Goal: Check status: Check status

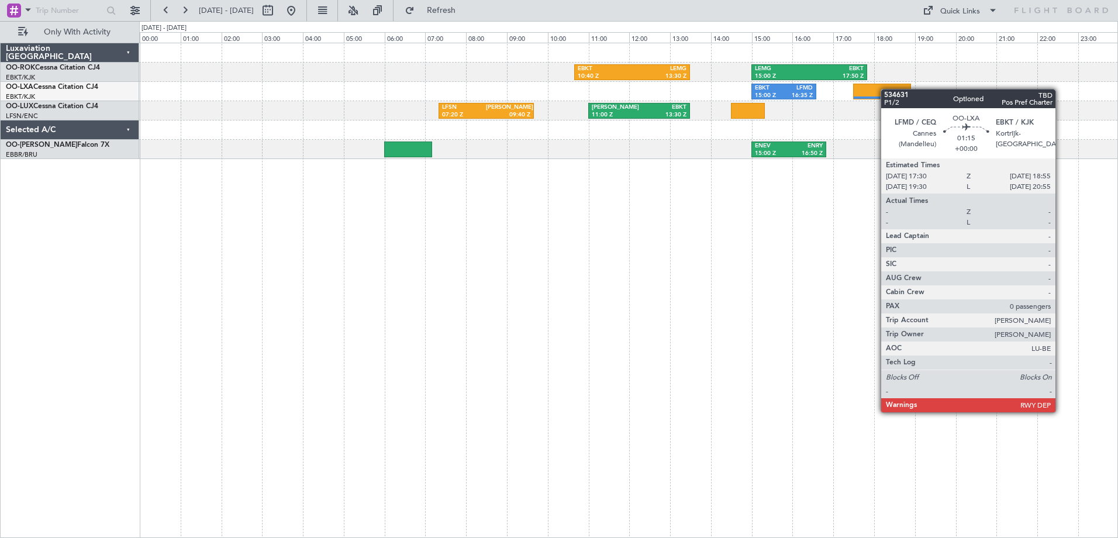
click at [886, 89] on div at bounding box center [882, 92] width 58 height 16
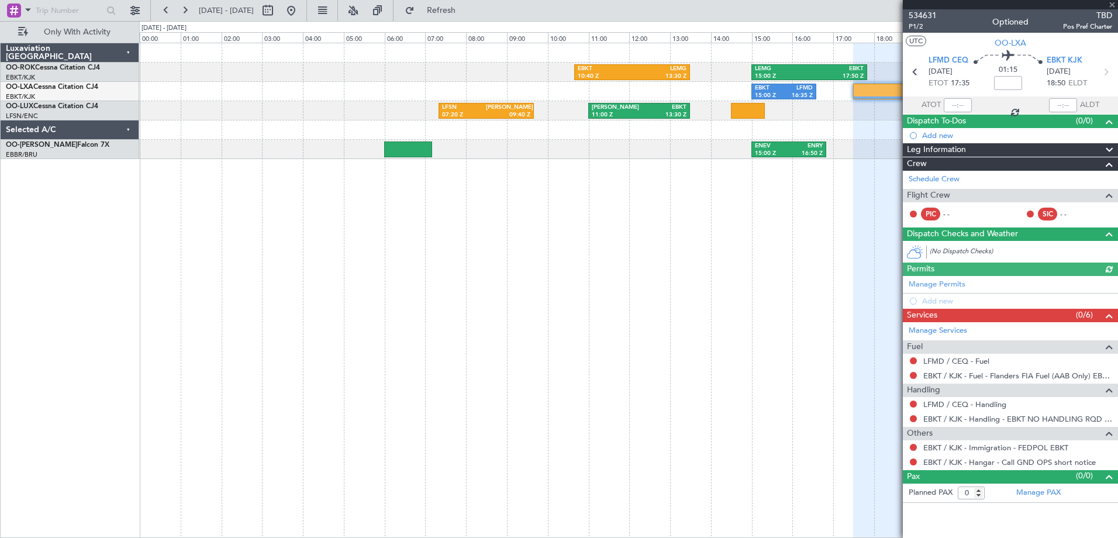
click at [1115, 2] on div at bounding box center [1010, 4] width 215 height 9
click at [1115, 2] on span at bounding box center [1112, 5] width 12 height 11
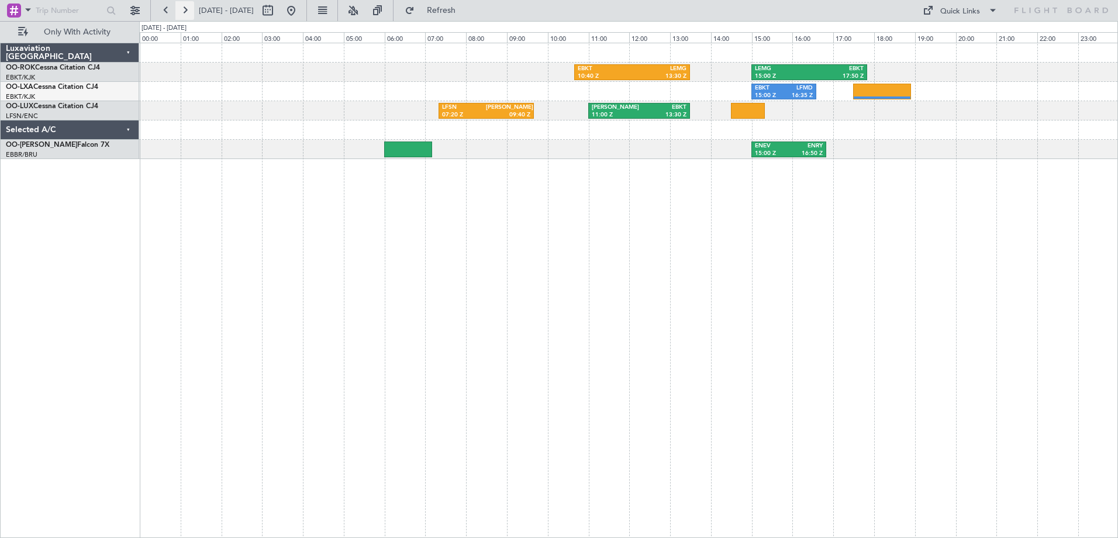
click at [184, 11] on button at bounding box center [184, 10] width 19 height 19
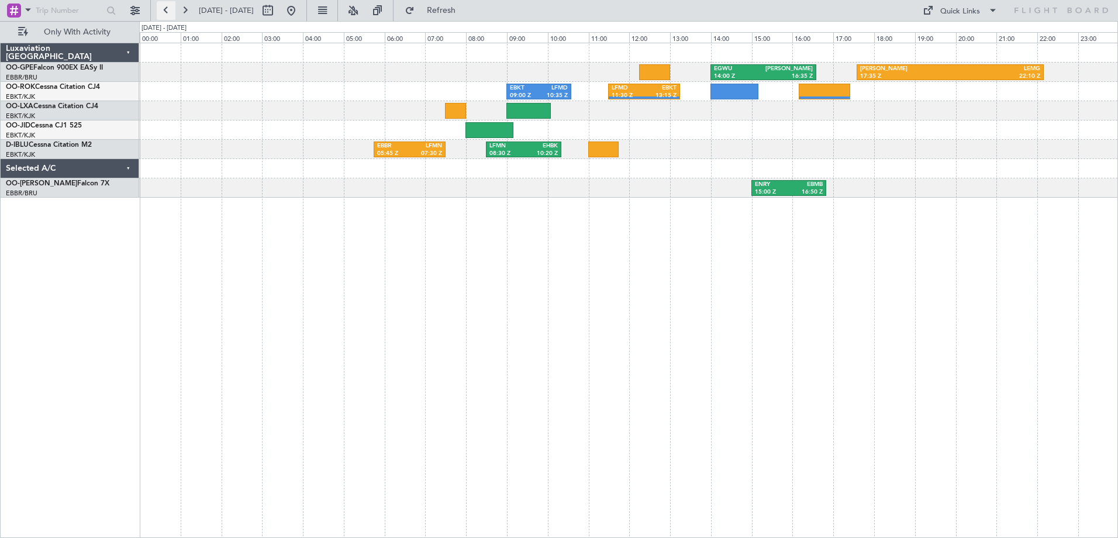
click at [165, 12] on button at bounding box center [166, 10] width 19 height 19
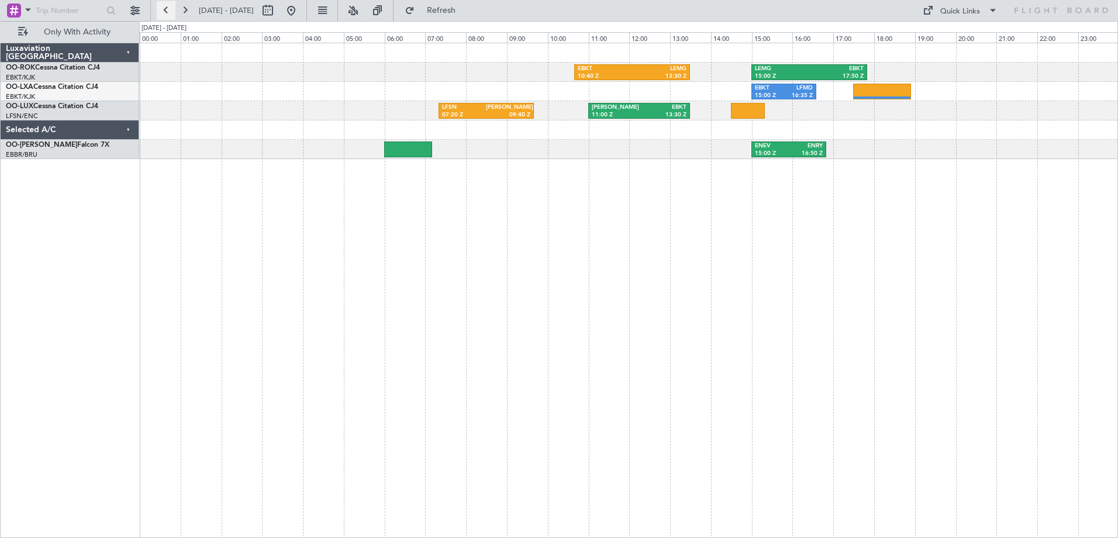
click at [165, 12] on button at bounding box center [166, 10] width 19 height 19
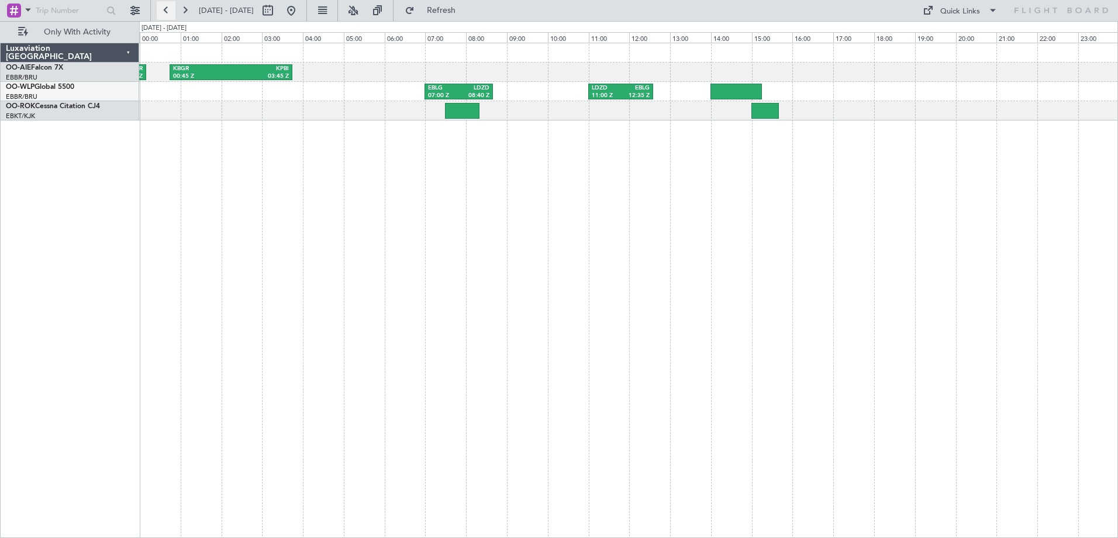
click at [165, 12] on button at bounding box center [166, 10] width 19 height 19
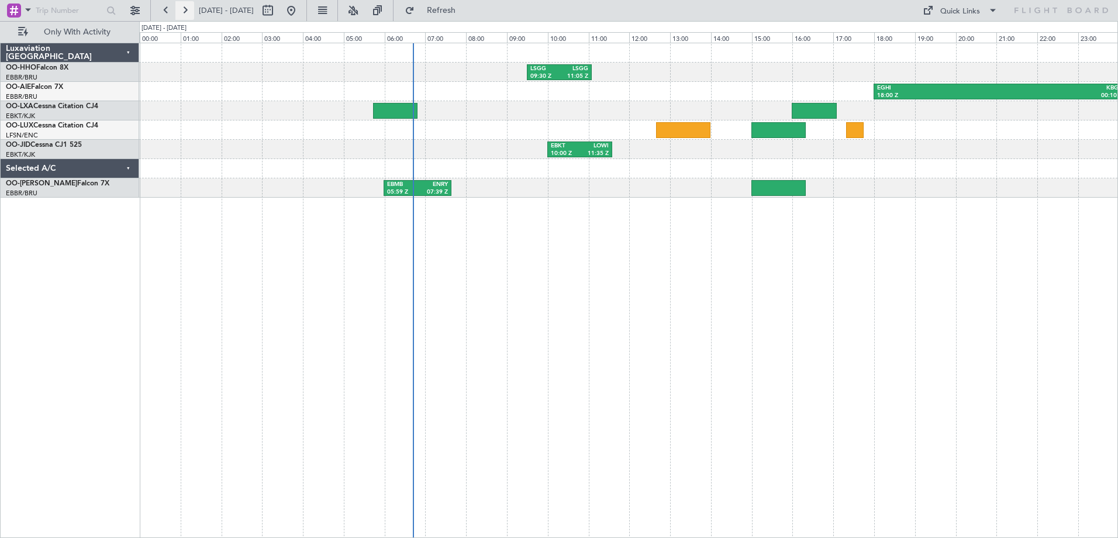
click at [187, 11] on button at bounding box center [184, 10] width 19 height 19
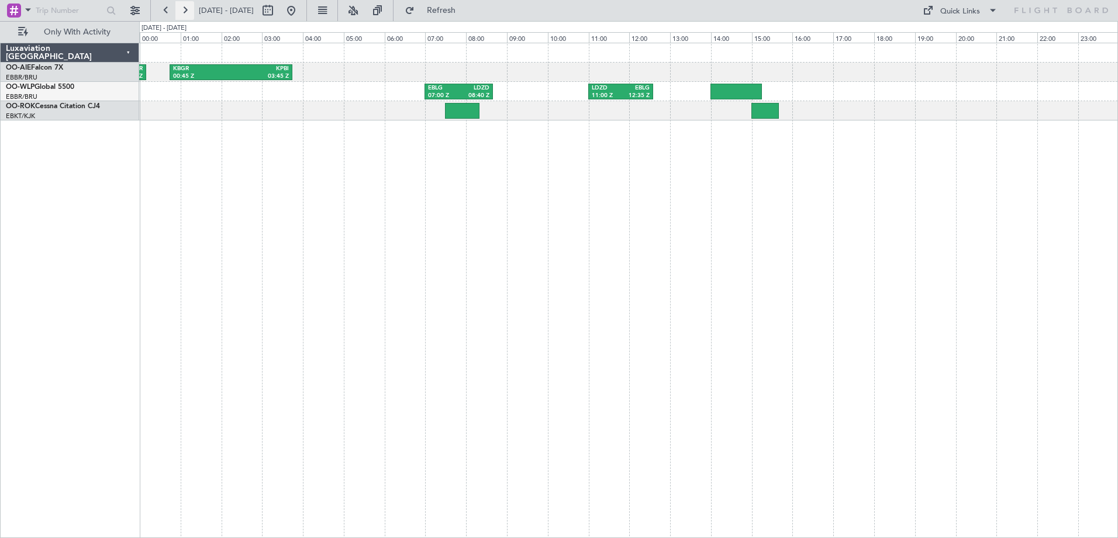
click at [187, 11] on button at bounding box center [184, 10] width 19 height 19
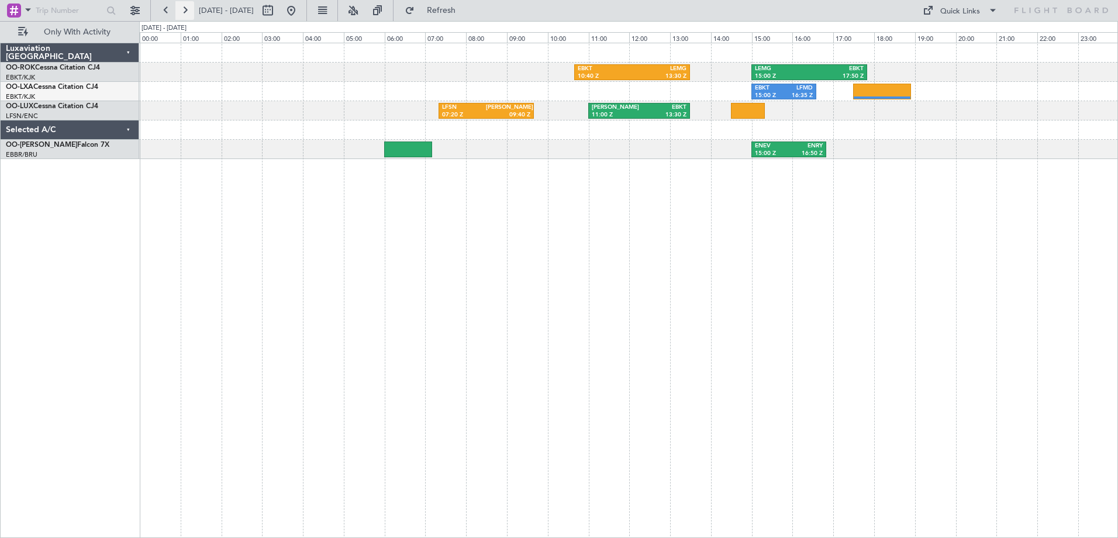
click at [187, 11] on button at bounding box center [184, 10] width 19 height 19
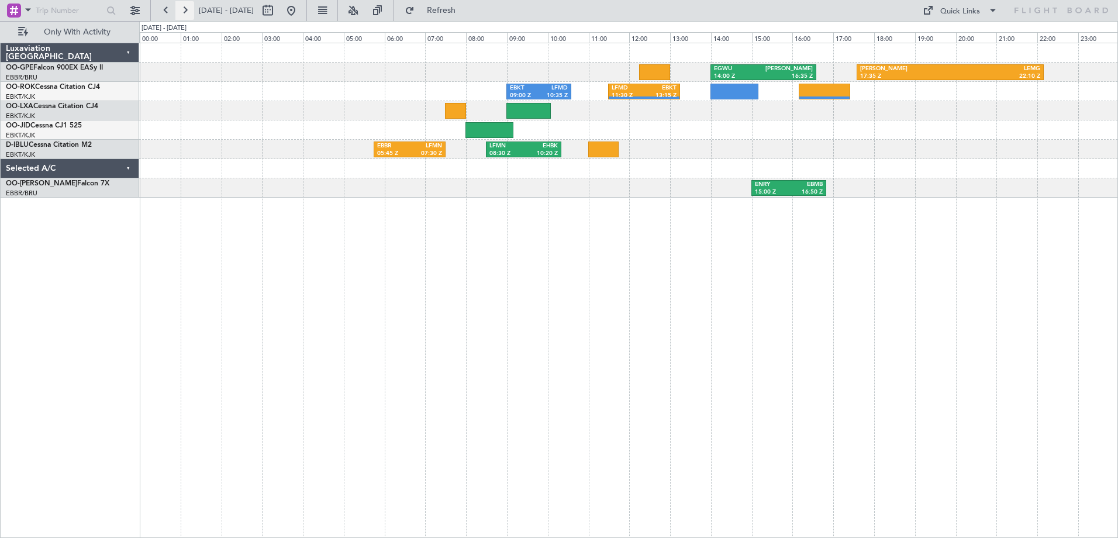
click at [187, 10] on button at bounding box center [184, 10] width 19 height 19
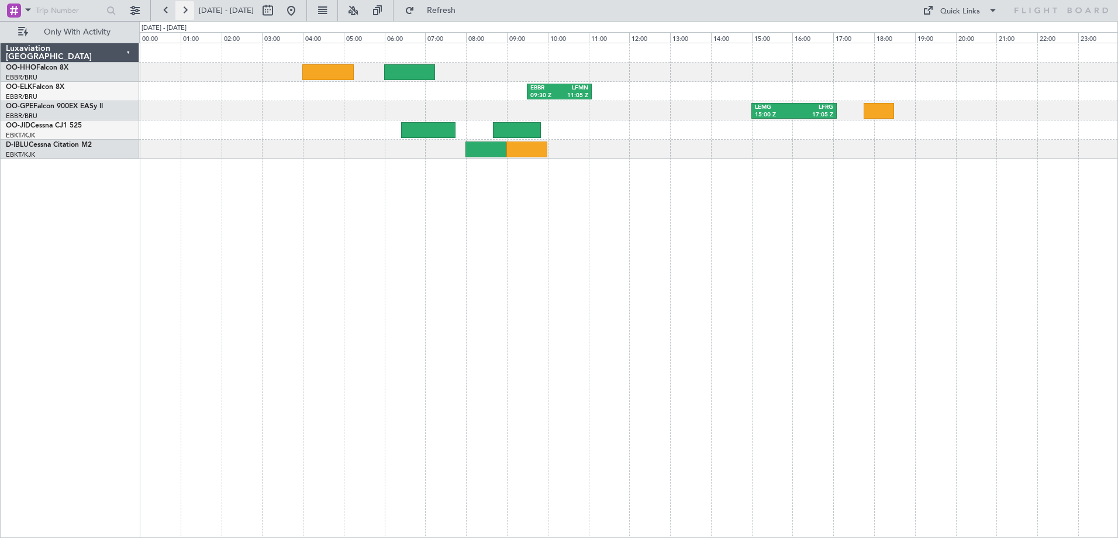
click at [187, 11] on button at bounding box center [184, 10] width 19 height 19
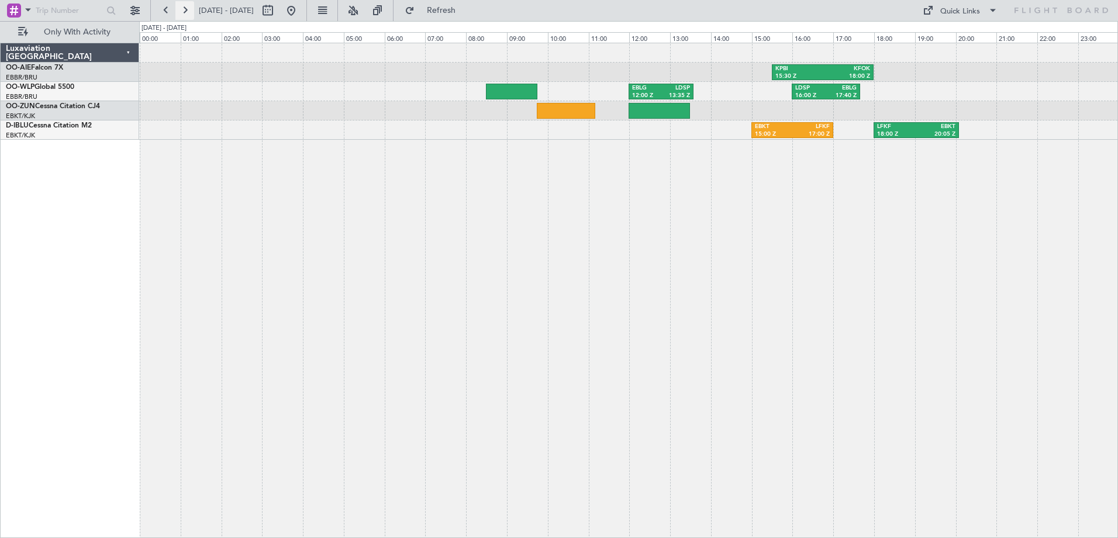
click at [184, 10] on button at bounding box center [184, 10] width 19 height 19
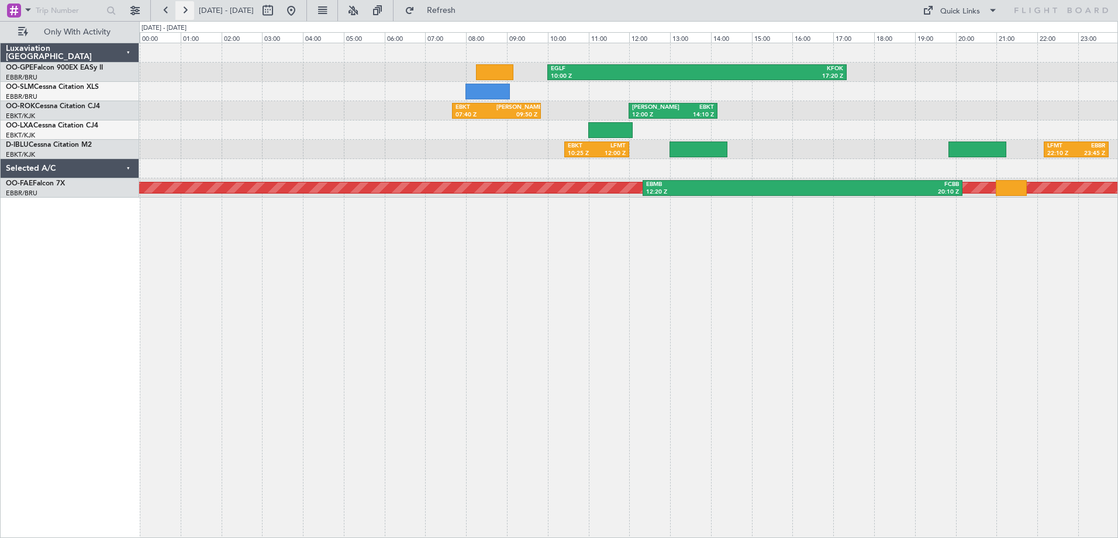
click at [184, 10] on button at bounding box center [184, 10] width 19 height 19
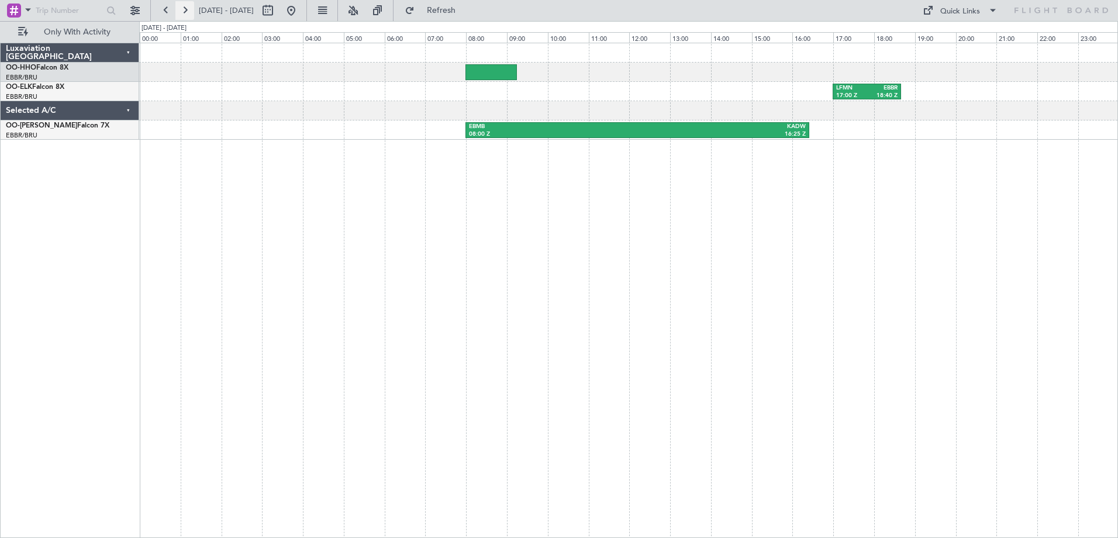
click at [186, 8] on button at bounding box center [184, 10] width 19 height 19
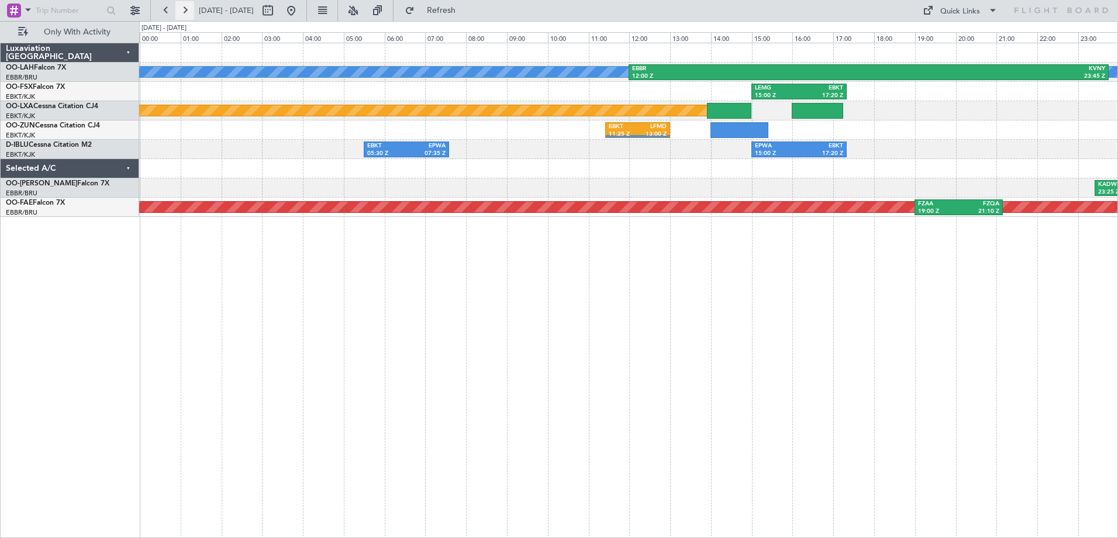
click at [188, 9] on button at bounding box center [184, 10] width 19 height 19
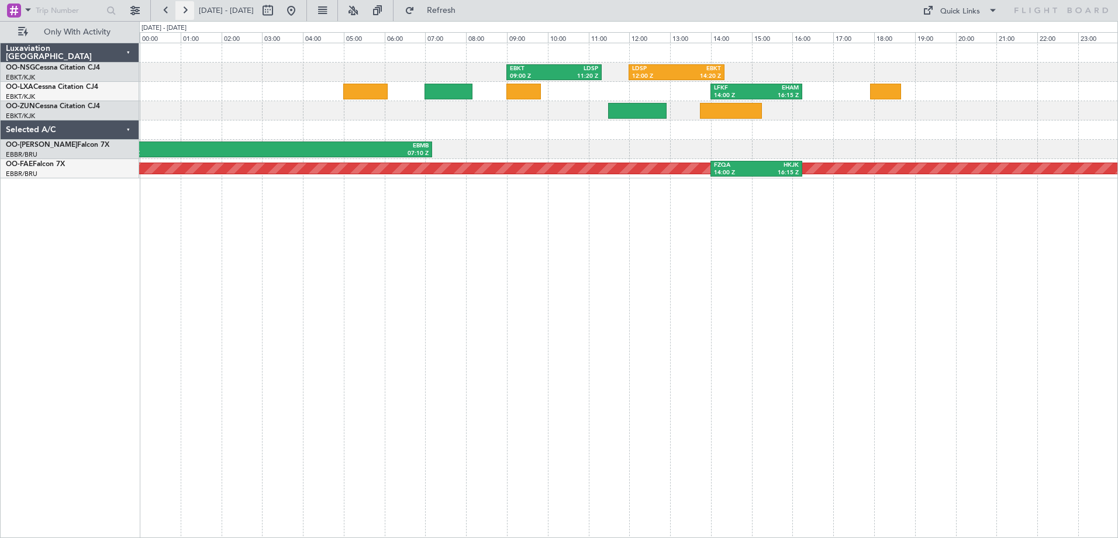
click at [186, 10] on button at bounding box center [184, 10] width 19 height 19
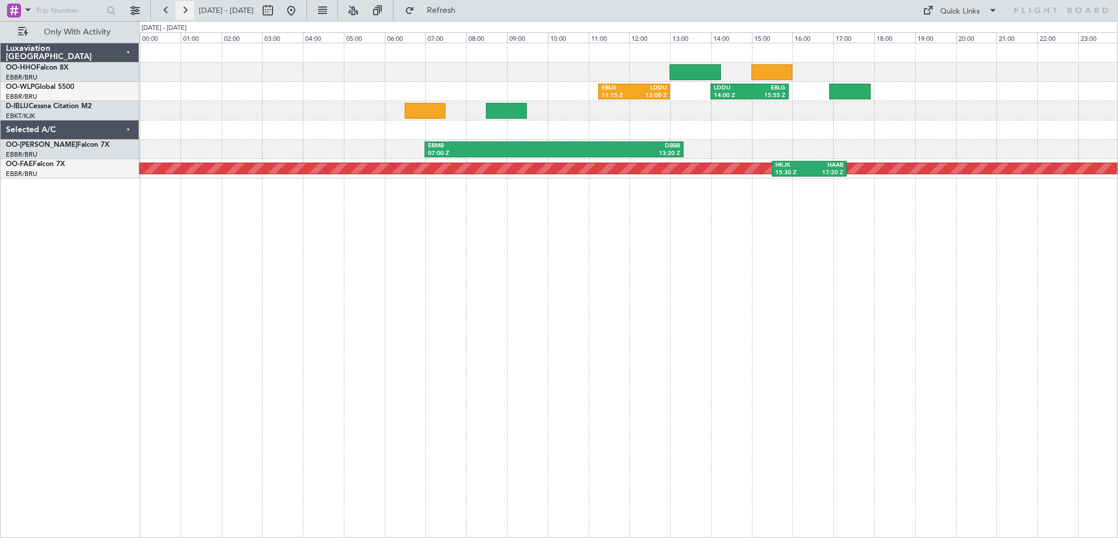
click at [187, 8] on button at bounding box center [184, 10] width 19 height 19
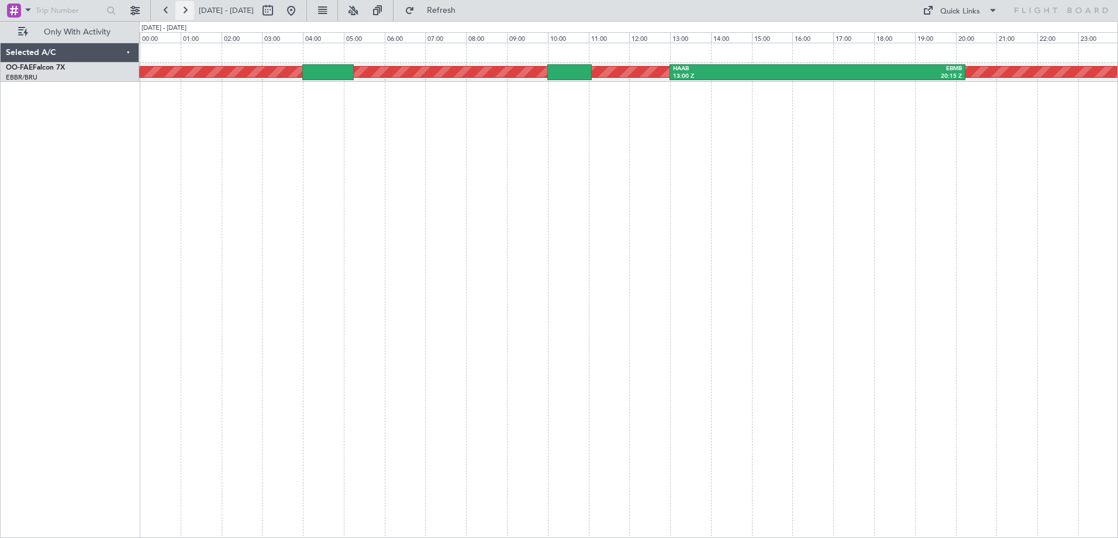
click at [182, 10] on button at bounding box center [184, 10] width 19 height 19
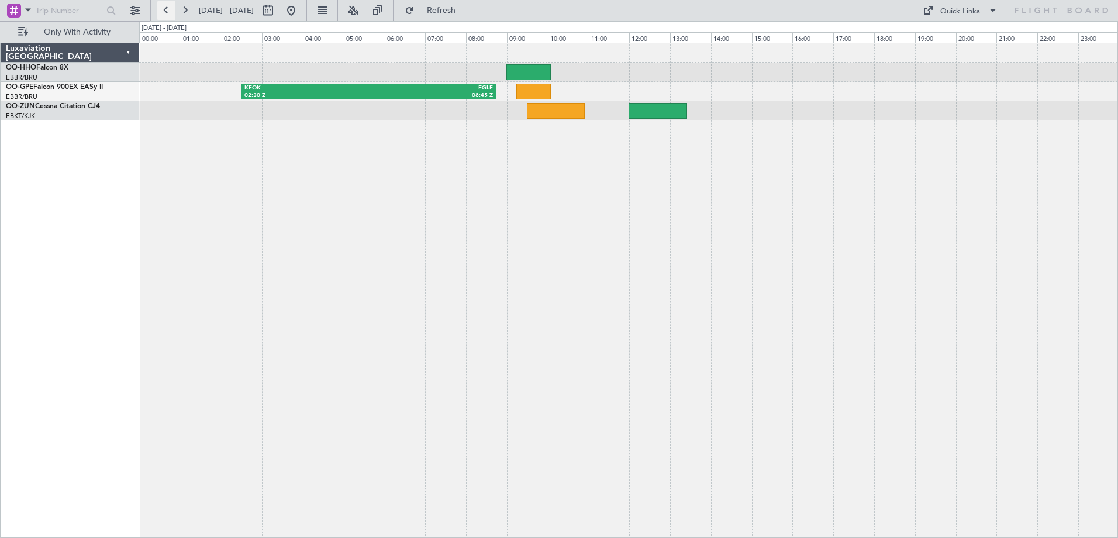
click at [161, 6] on button at bounding box center [166, 10] width 19 height 19
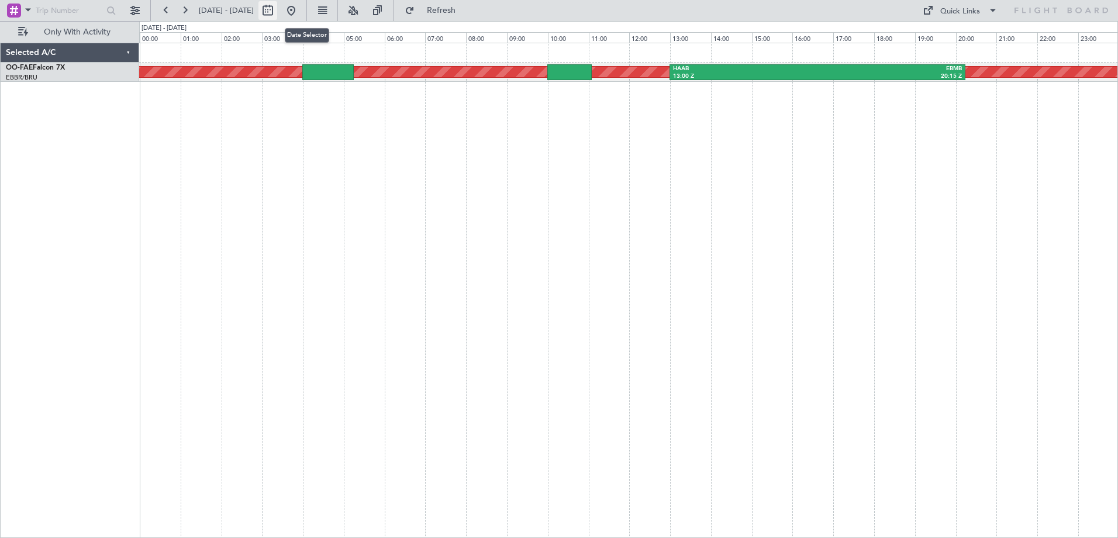
click at [277, 5] on button at bounding box center [267, 10] width 19 height 19
select select "8"
select select "2025"
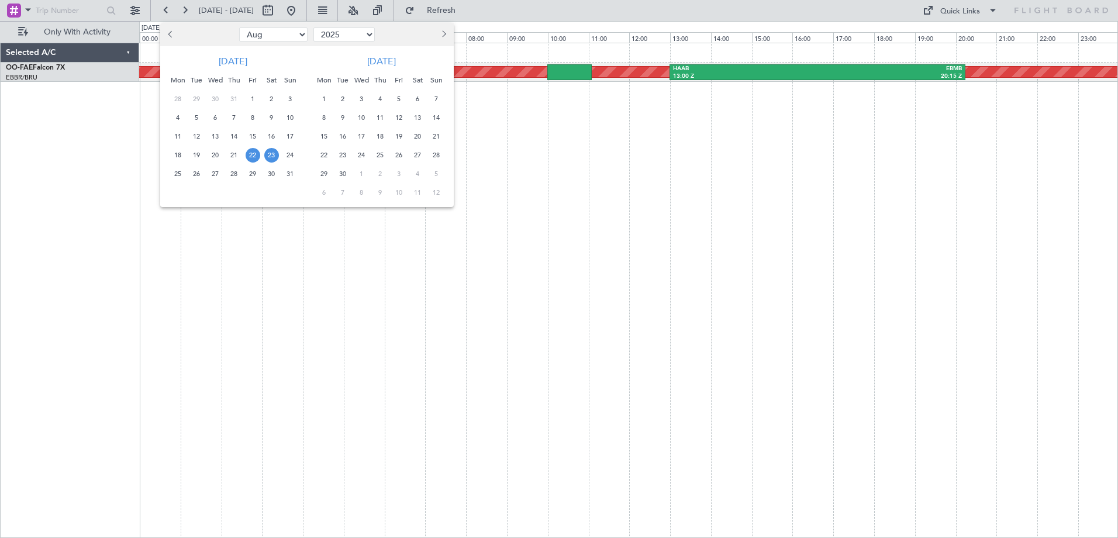
click at [269, 155] on span "23" at bounding box center [271, 155] width 15 height 15
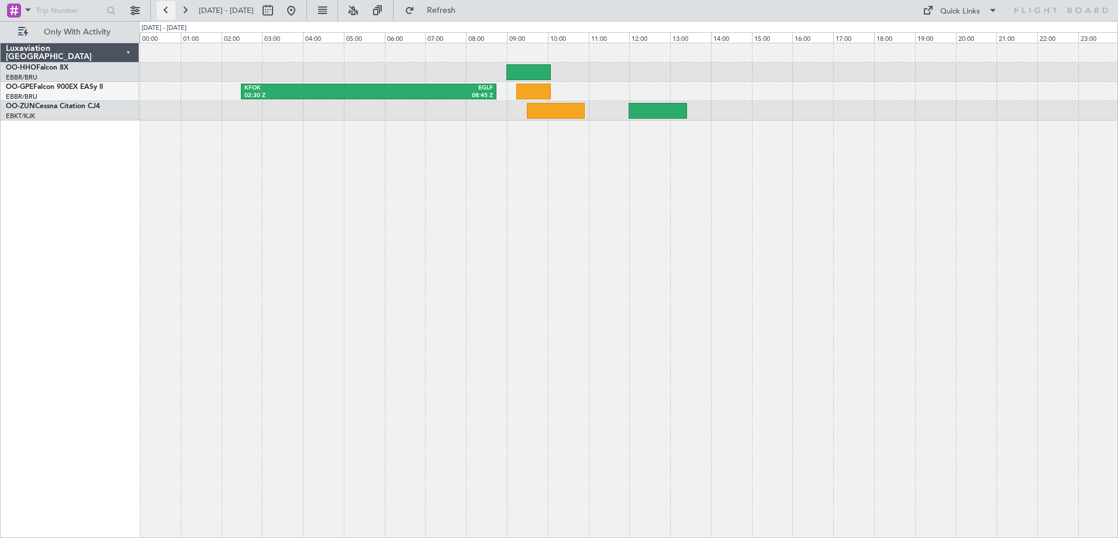
click at [160, 7] on button at bounding box center [166, 10] width 19 height 19
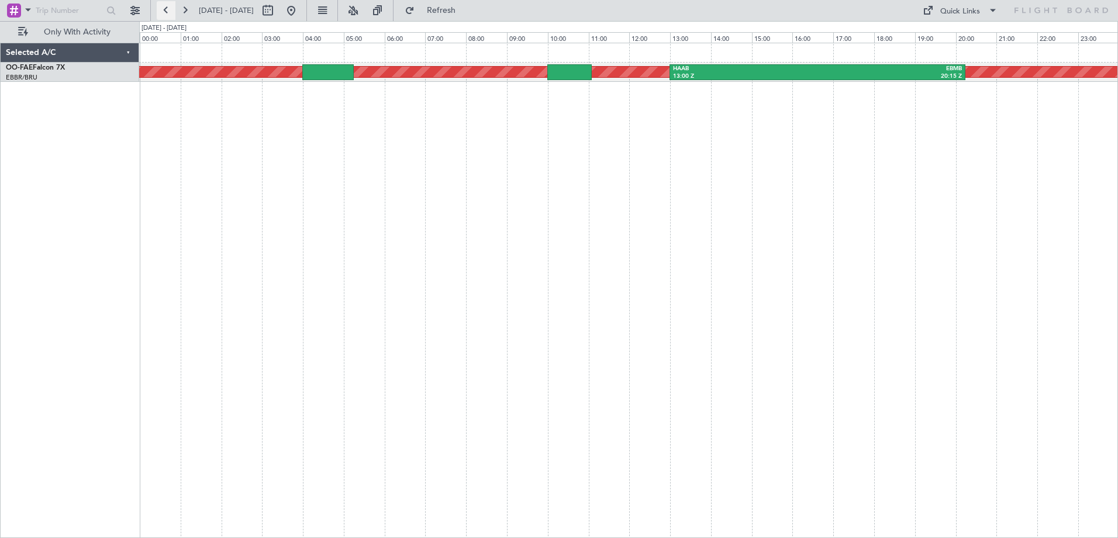
click at [160, 7] on button at bounding box center [166, 10] width 19 height 19
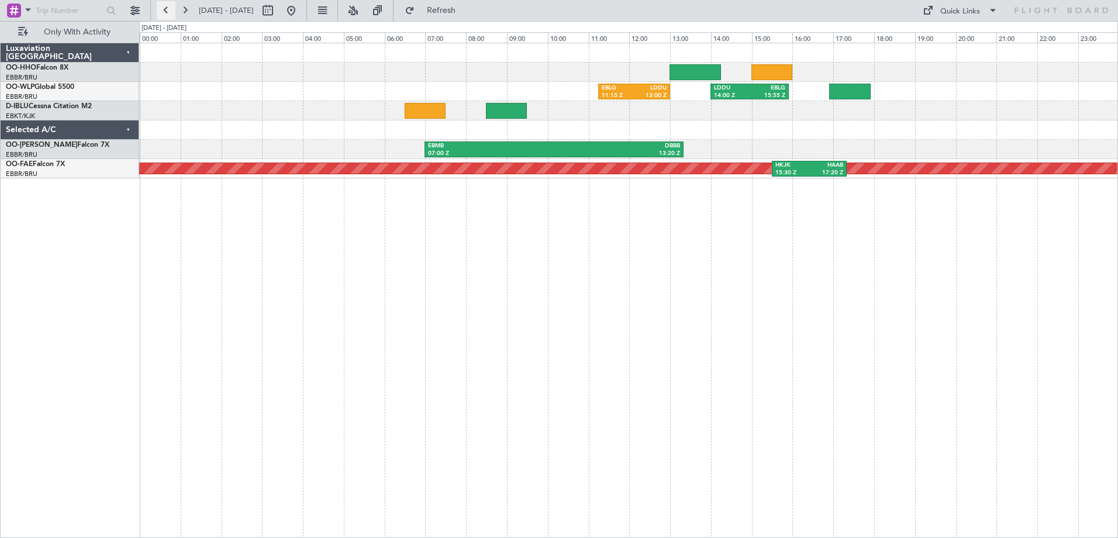
click at [166, 7] on button at bounding box center [166, 10] width 19 height 19
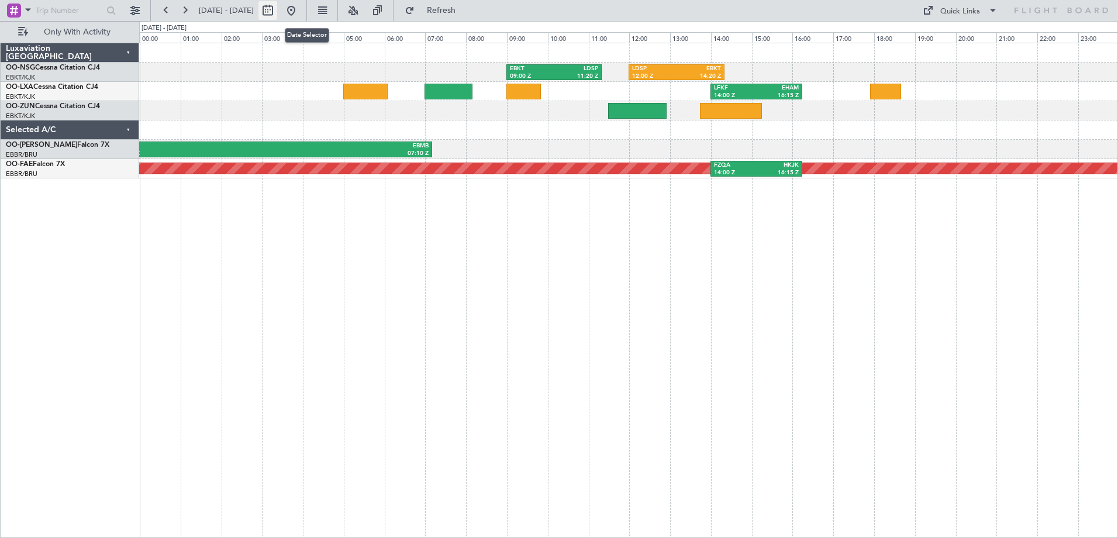
click at [277, 6] on button at bounding box center [267, 10] width 19 height 19
select select "8"
select select "2025"
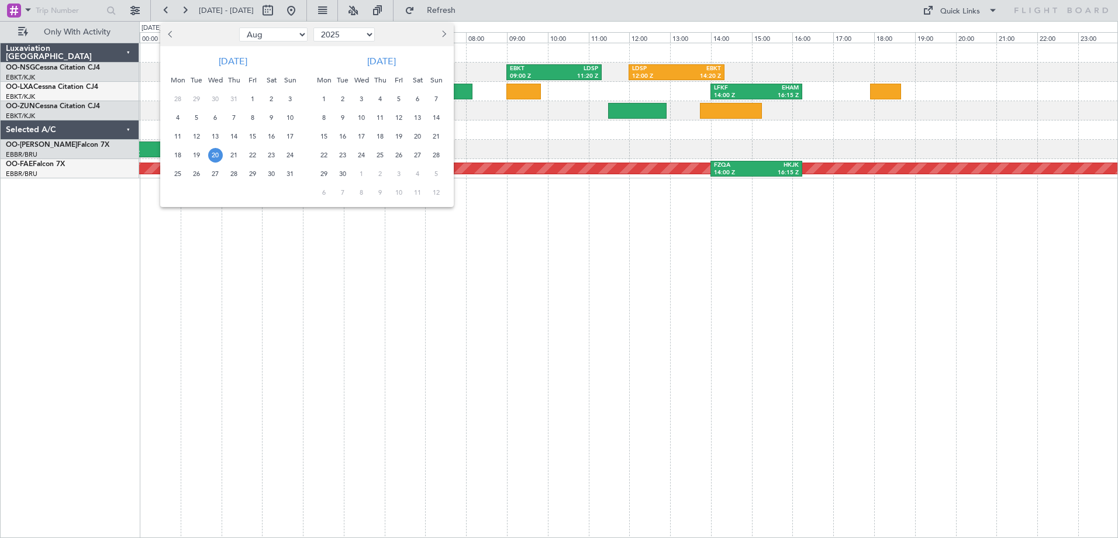
click at [23, 266] on div at bounding box center [559, 269] width 1118 height 538
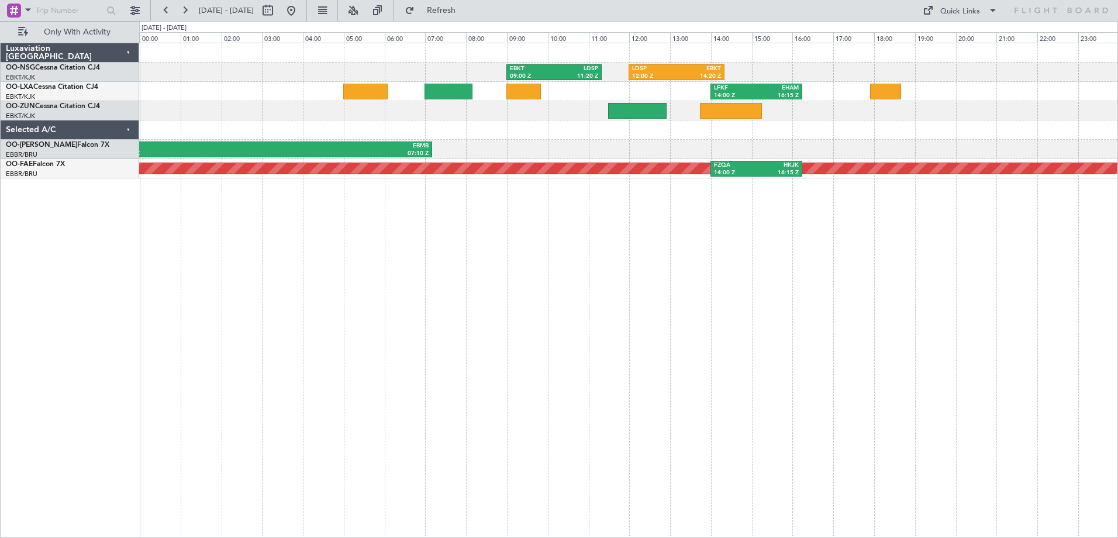
click at [36, 272] on div "Luxaviation [GEOGRAPHIC_DATA] OO-NSG Cessna Citation CJ4 EBKT/KJK [GEOGRAPHIC_D…" at bounding box center [70, 290] width 139 height 495
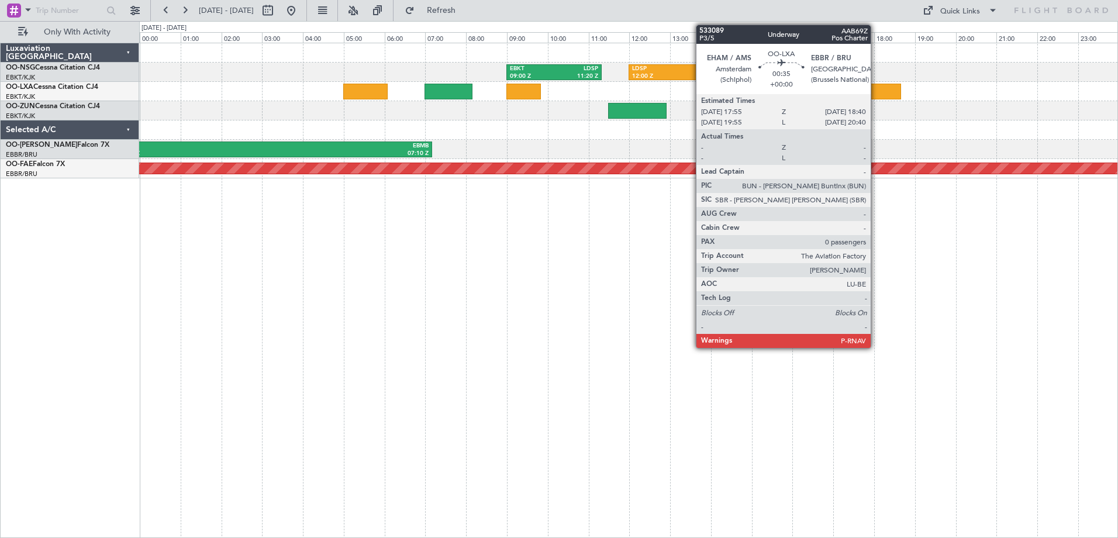
click at [876, 94] on div at bounding box center [885, 92] width 31 height 16
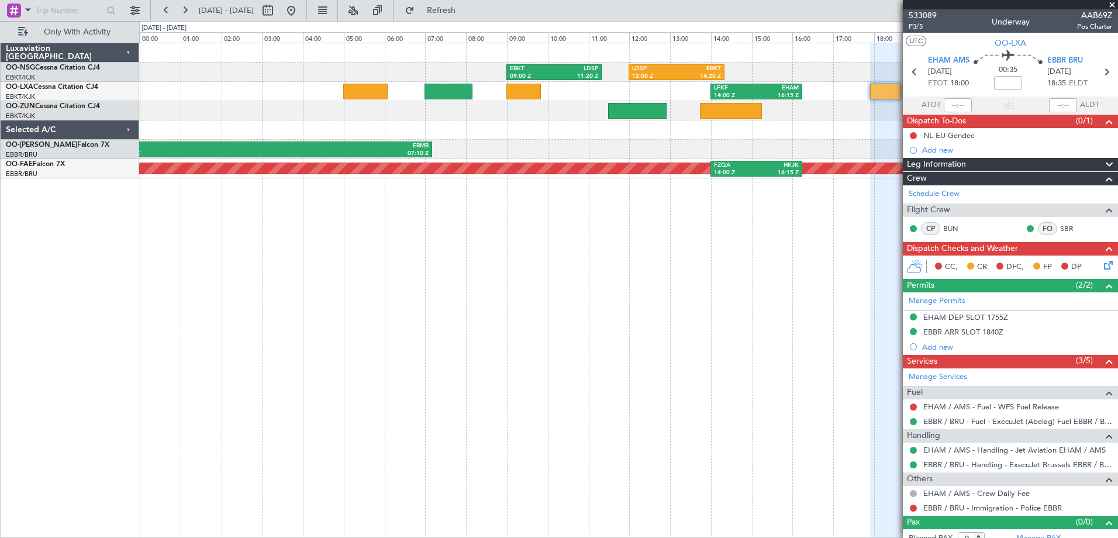
click at [1089, 67] on div "EBBR BRU [DATE] 18:35 ELDT" at bounding box center [1072, 72] width 51 height 34
click at [1099, 71] on icon at bounding box center [1106, 71] width 15 height 15
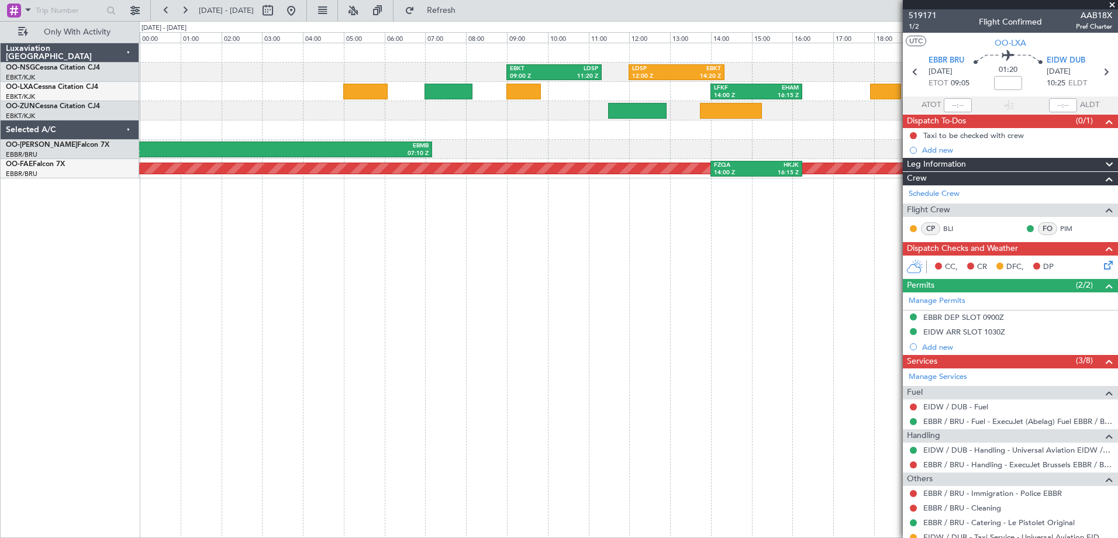
click at [1112, 1] on span at bounding box center [1112, 5] width 12 height 11
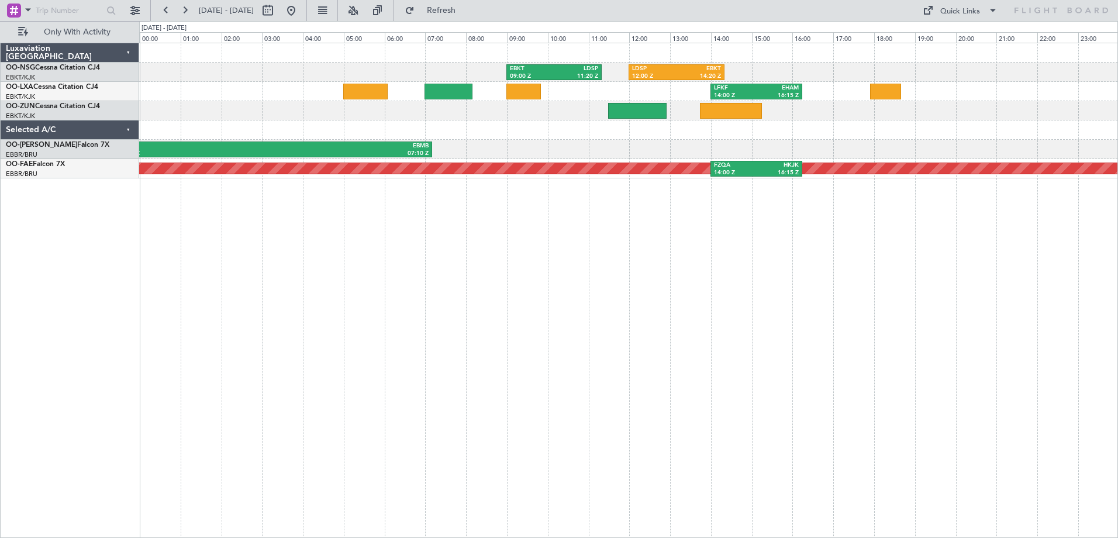
type input "0"
click at [185, 11] on button at bounding box center [184, 10] width 19 height 19
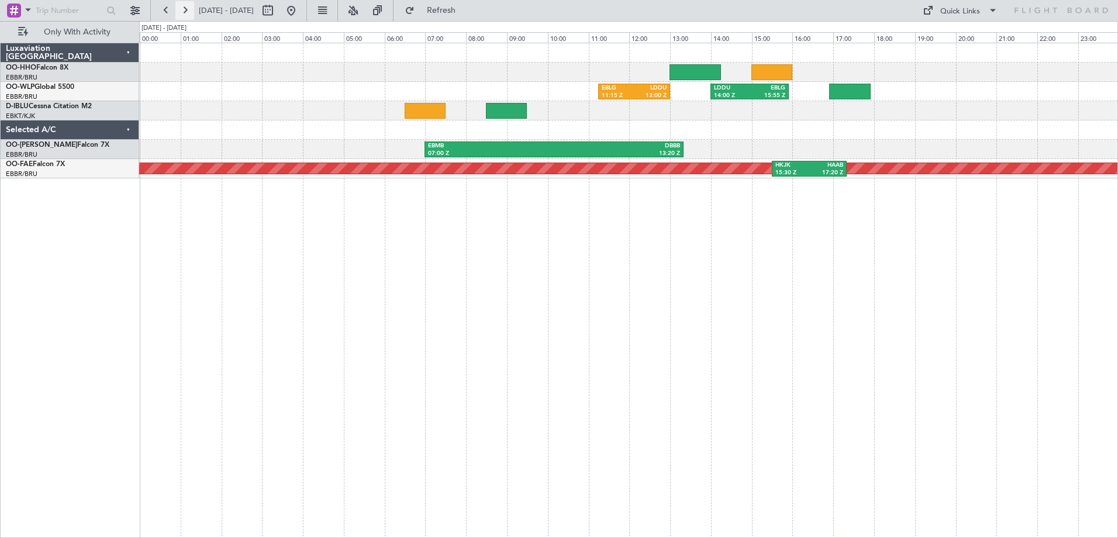
click at [187, 10] on button at bounding box center [184, 10] width 19 height 19
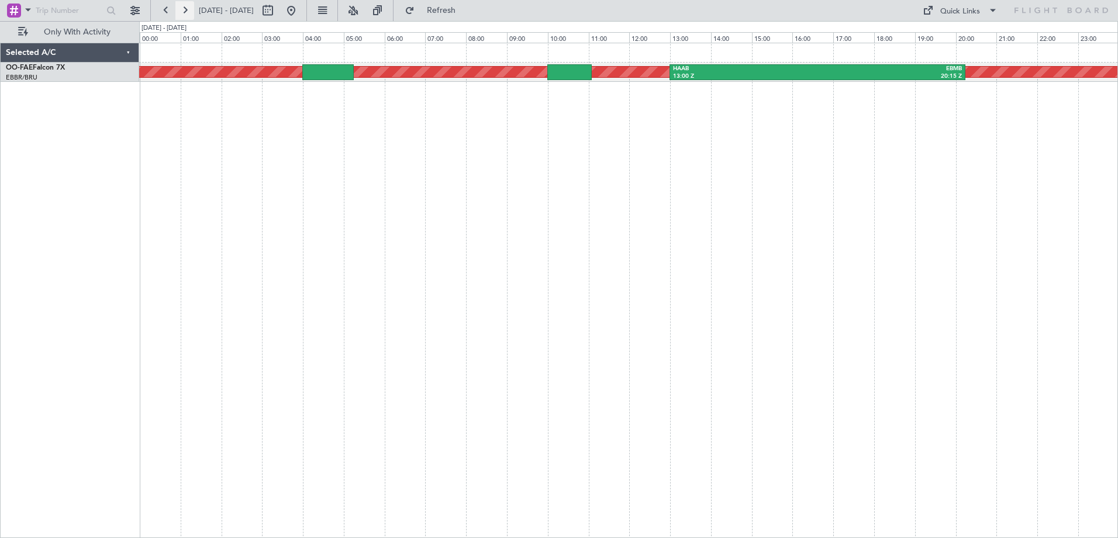
click at [186, 9] on button at bounding box center [184, 10] width 19 height 19
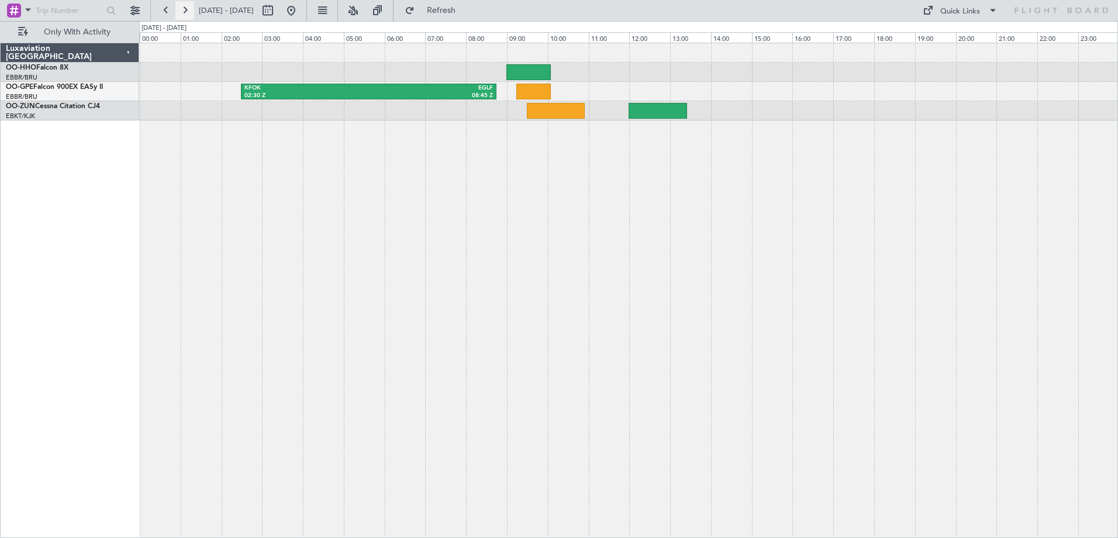
click at [187, 10] on button at bounding box center [184, 10] width 19 height 19
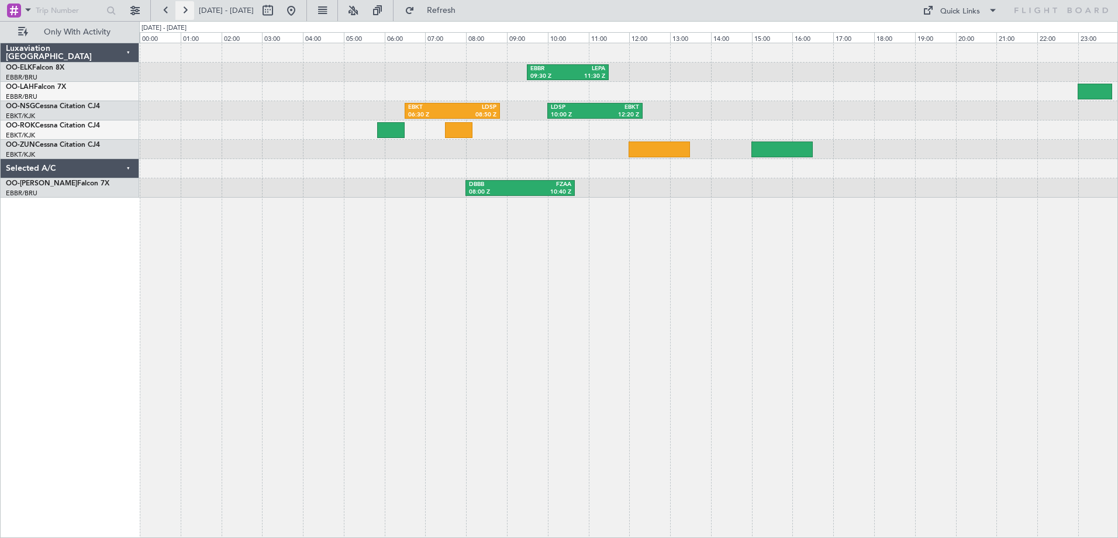
click at [186, 9] on button at bounding box center [184, 10] width 19 height 19
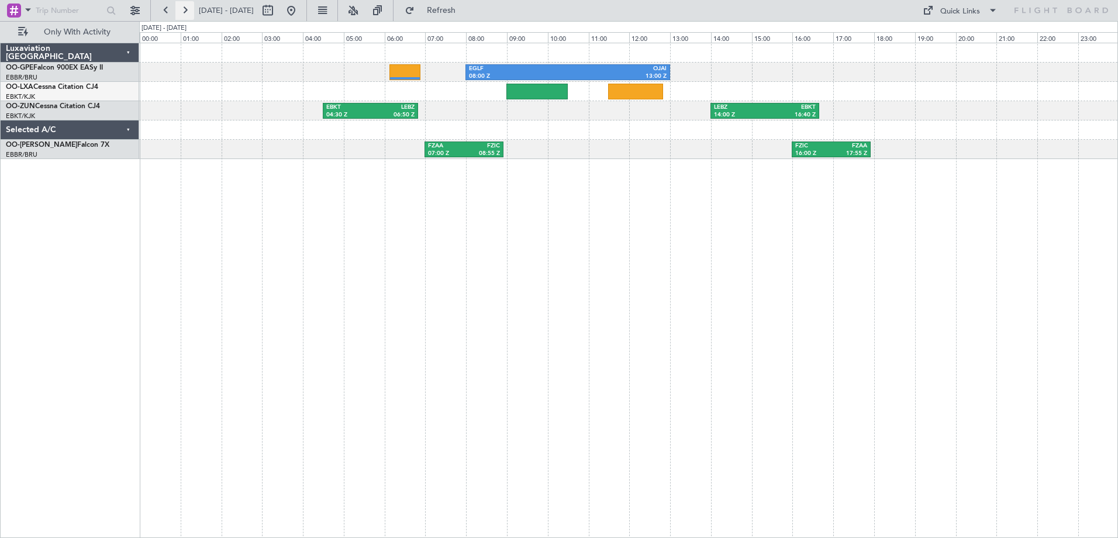
click at [187, 9] on button at bounding box center [184, 10] width 19 height 19
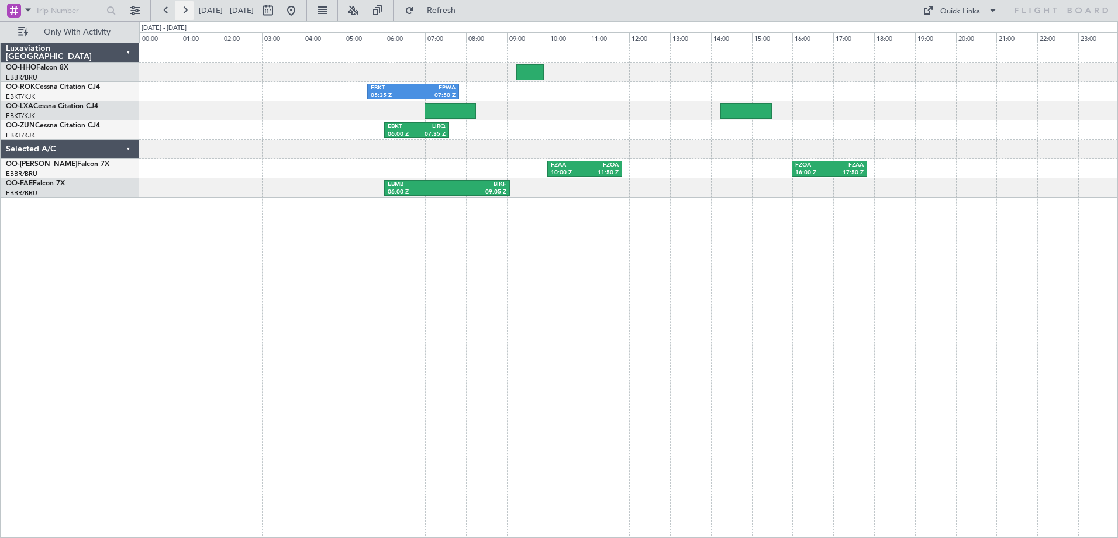
click at [187, 9] on button at bounding box center [184, 10] width 19 height 19
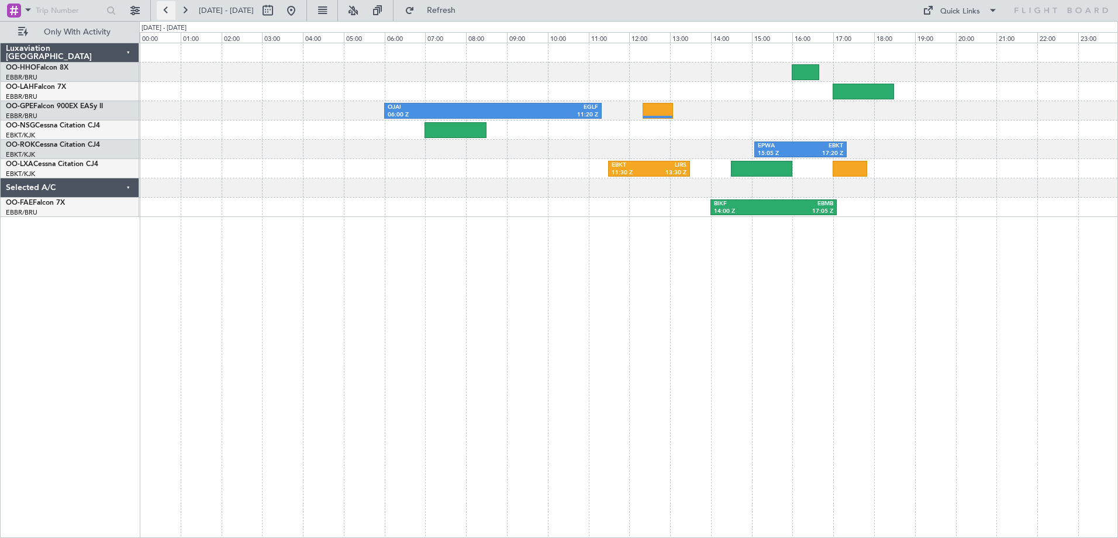
click at [163, 9] on button at bounding box center [166, 10] width 19 height 19
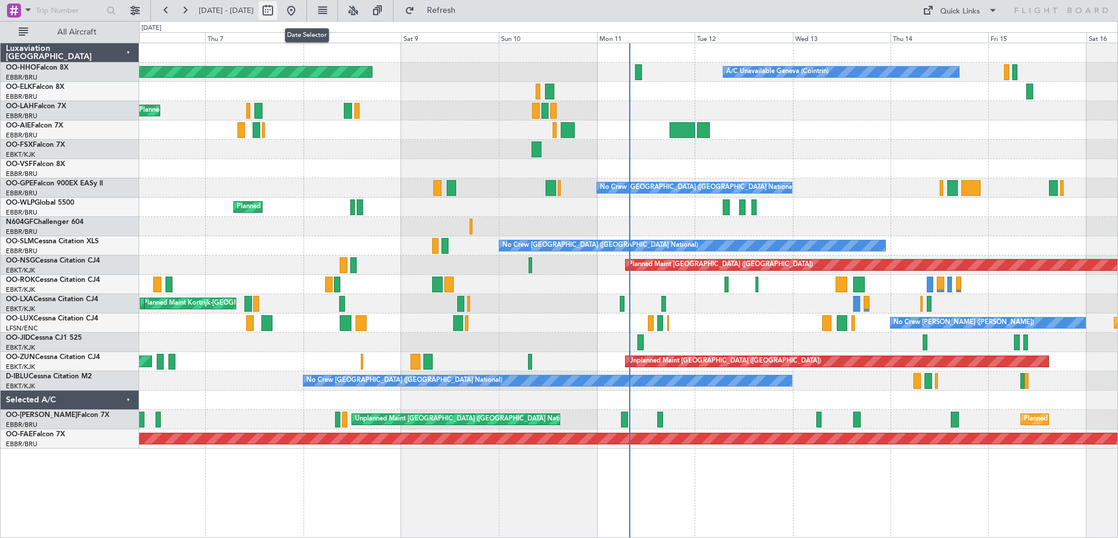
click at [277, 11] on button at bounding box center [267, 10] width 19 height 19
select select "8"
select select "2025"
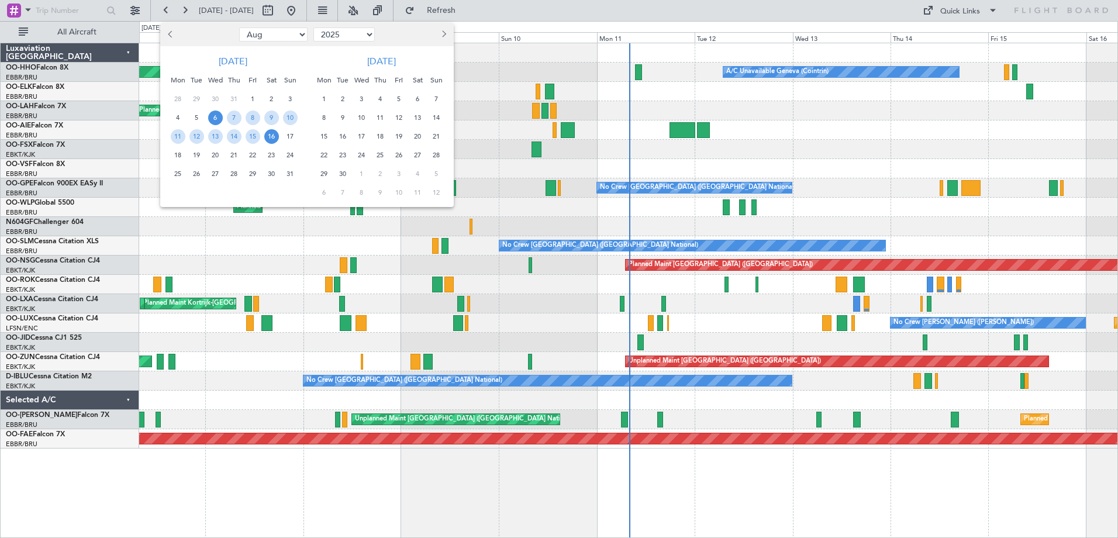
click at [176, 156] on span "18" at bounding box center [178, 155] width 15 height 15
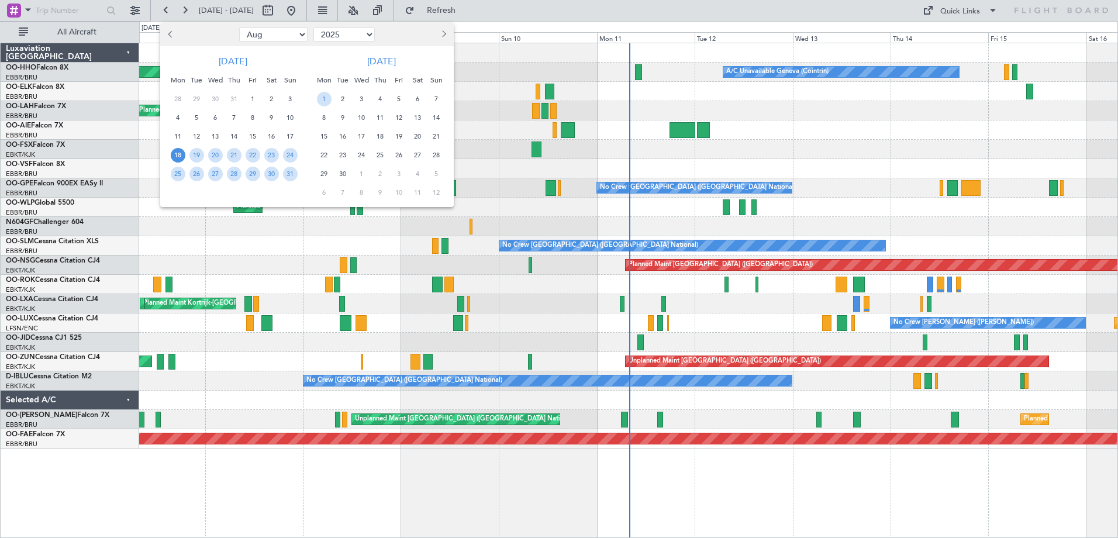
click at [176, 156] on span "18" at bounding box center [178, 155] width 15 height 15
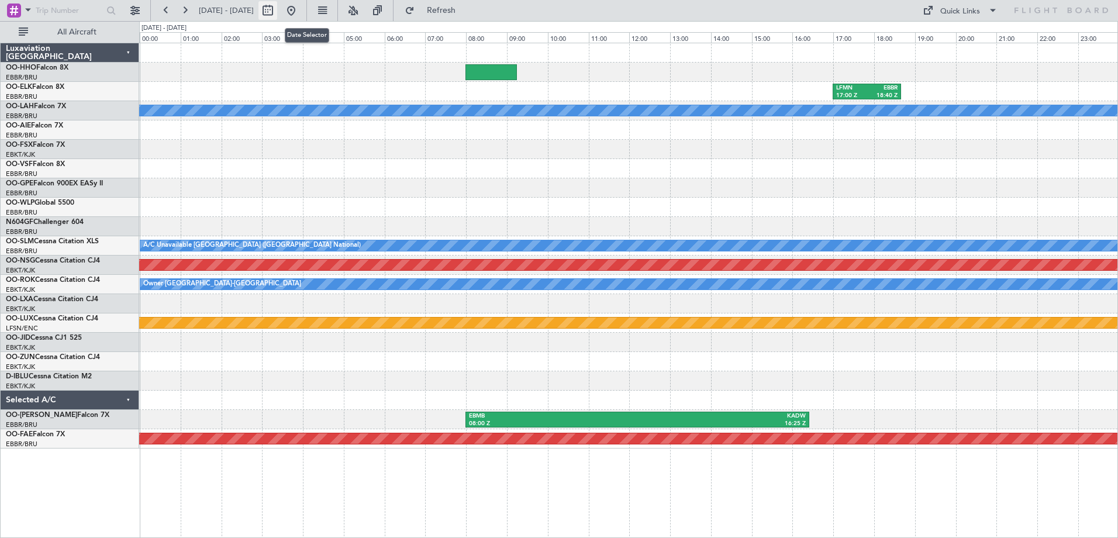
click at [277, 6] on button at bounding box center [267, 10] width 19 height 19
select select "8"
select select "2025"
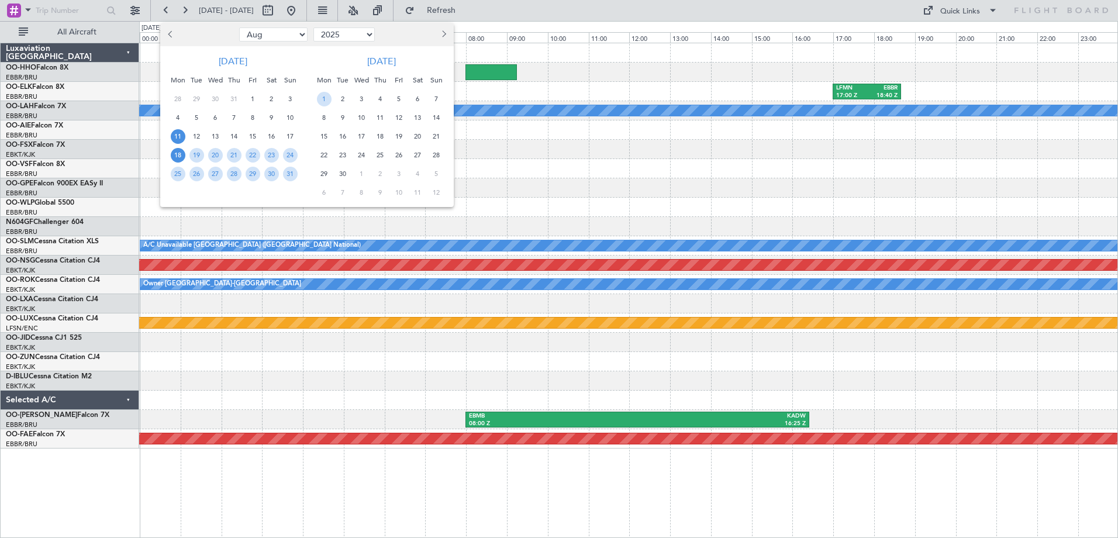
click at [179, 136] on span "11" at bounding box center [178, 136] width 15 height 15
click at [178, 136] on span "11" at bounding box center [178, 136] width 15 height 15
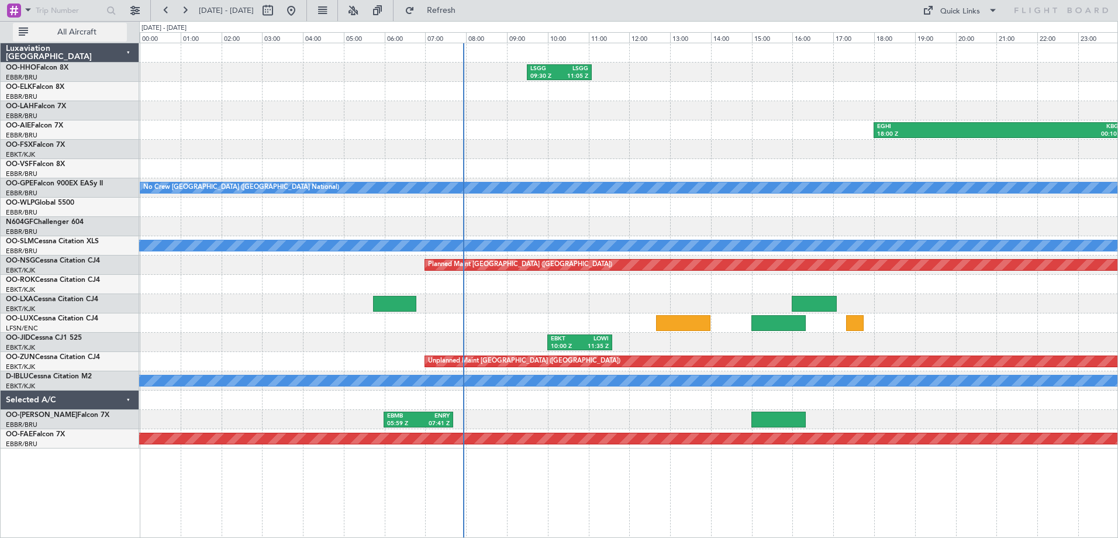
click at [97, 33] on span "All Aircraft" at bounding box center [76, 32] width 93 height 8
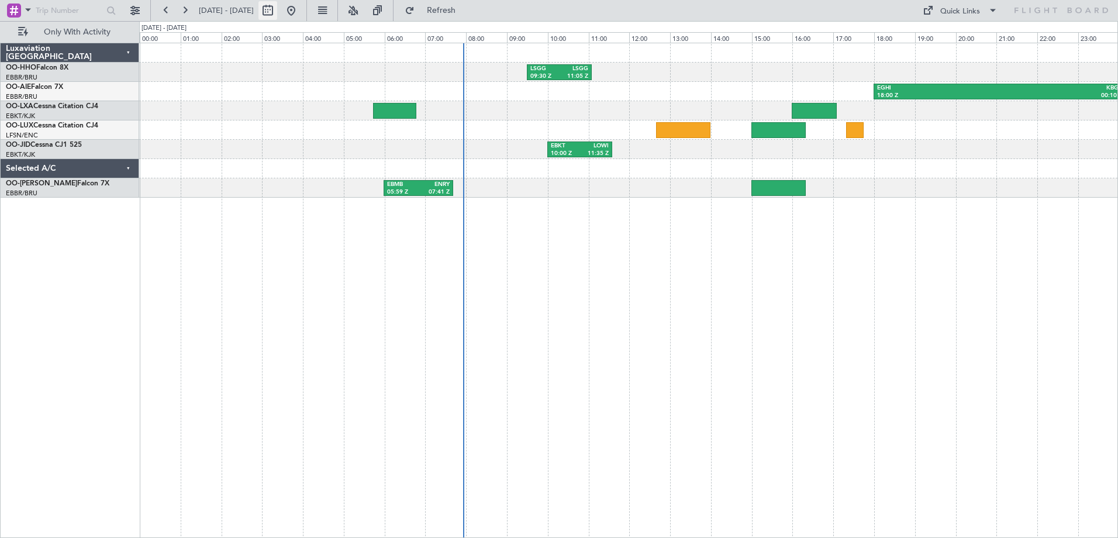
click at [277, 6] on button at bounding box center [267, 10] width 19 height 19
select select "8"
select select "2025"
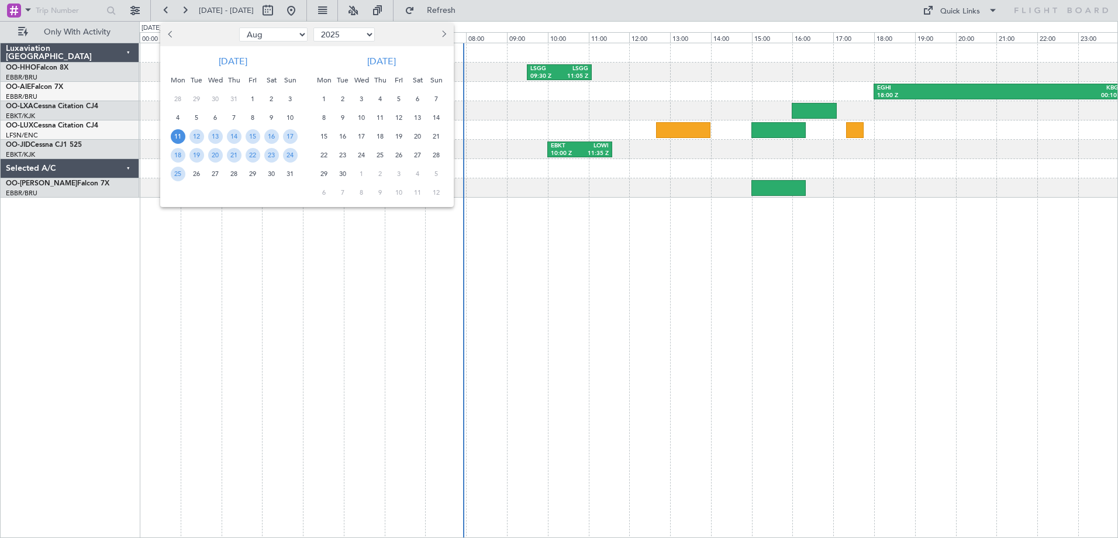
click at [179, 136] on span "11" at bounding box center [178, 136] width 15 height 15
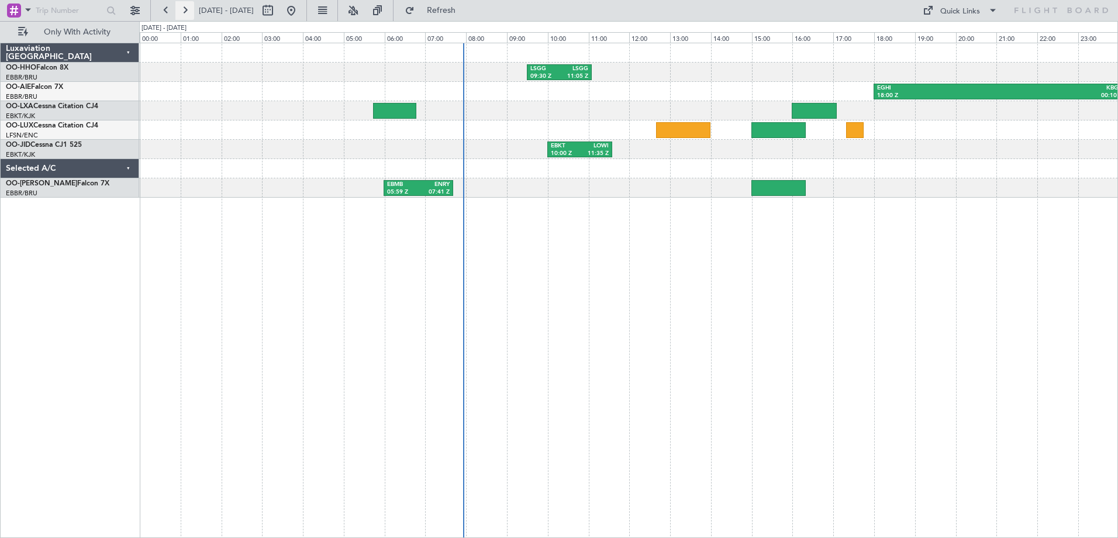
click at [185, 10] on button at bounding box center [184, 10] width 19 height 19
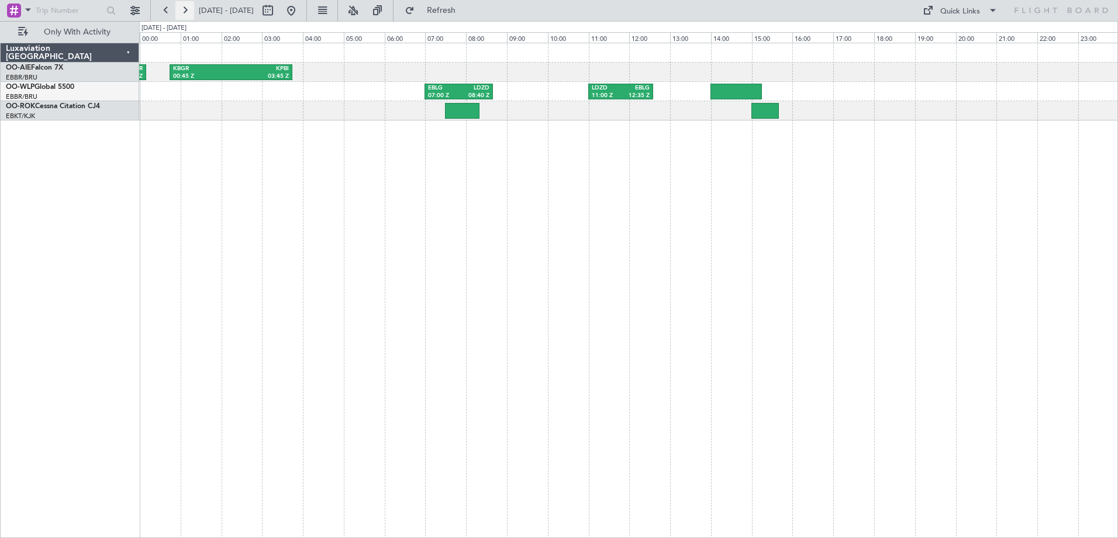
click at [188, 11] on button at bounding box center [184, 10] width 19 height 19
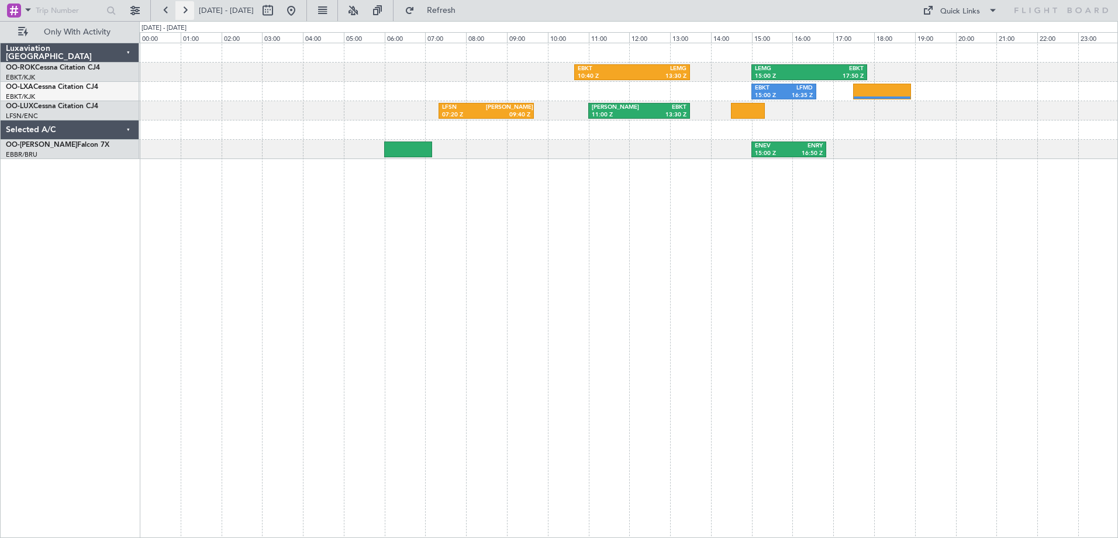
click at [187, 11] on button at bounding box center [184, 10] width 19 height 19
